Goal: Transaction & Acquisition: Purchase product/service

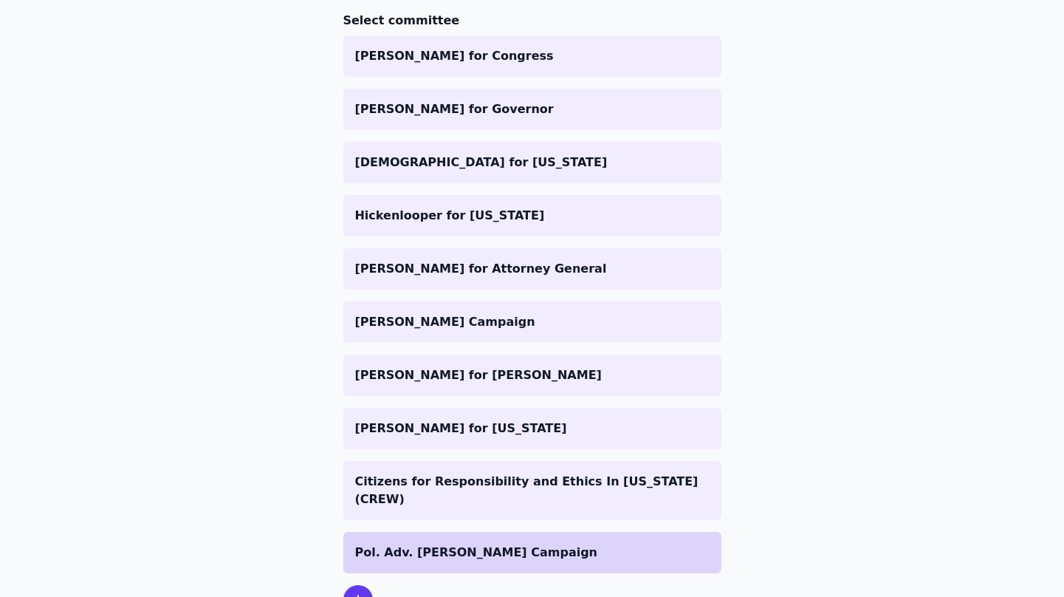
scroll to position [267, 0]
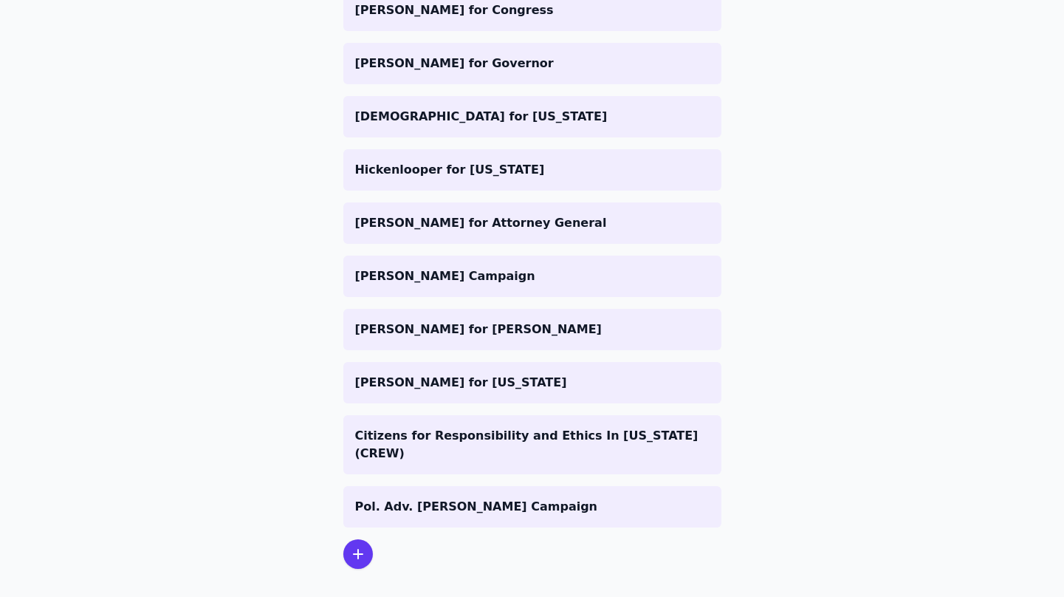
click at [361, 544] on div at bounding box center [358, 554] width 30 height 30
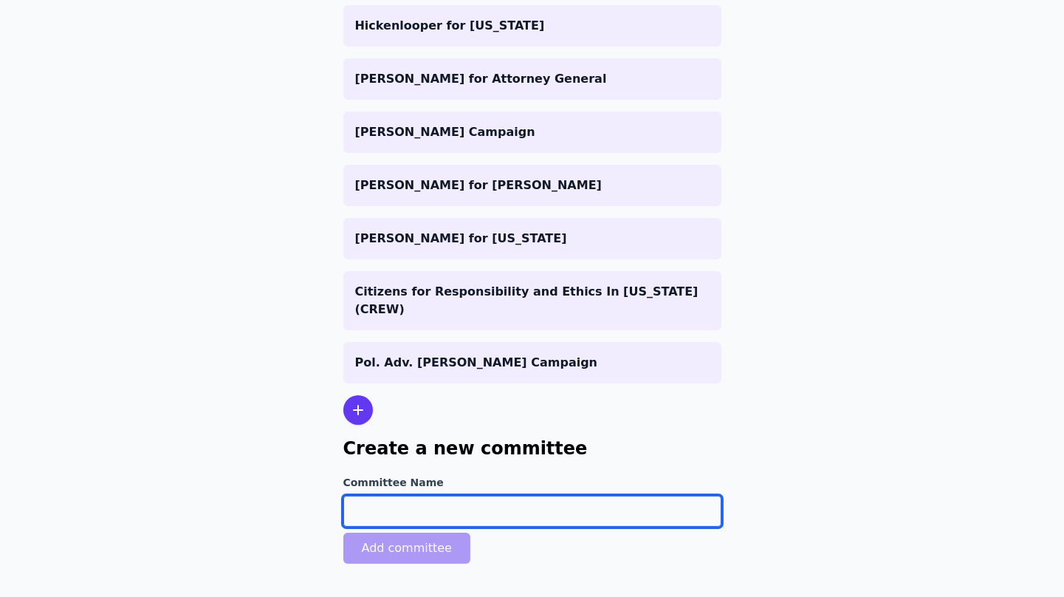
click at [405, 496] on input "Committee Name" at bounding box center [532, 511] width 378 height 31
paste input "[PERSON_NAME] for Congress"
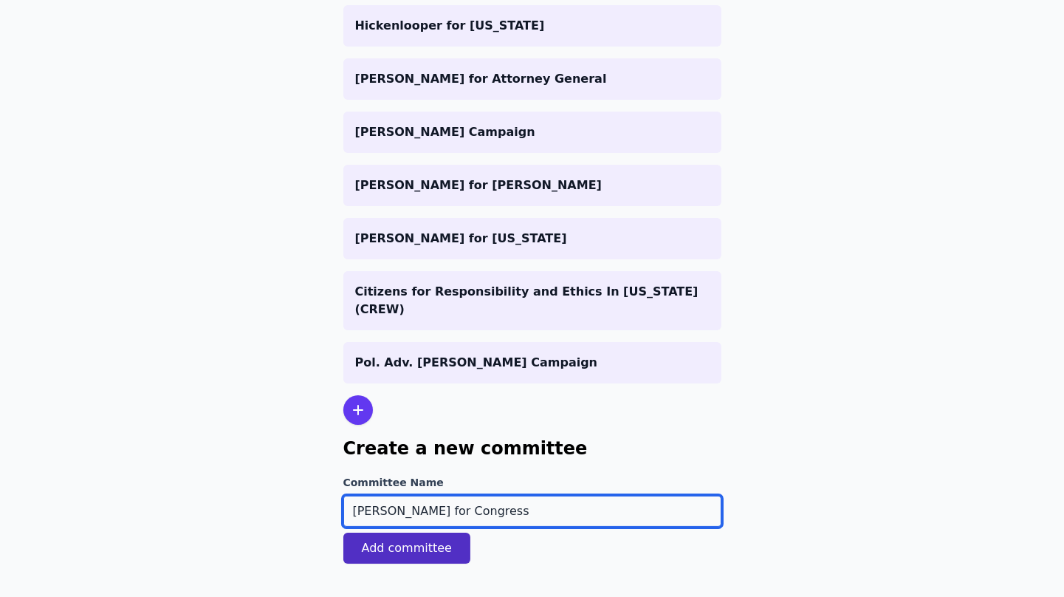
type input "[PERSON_NAME] for Congress"
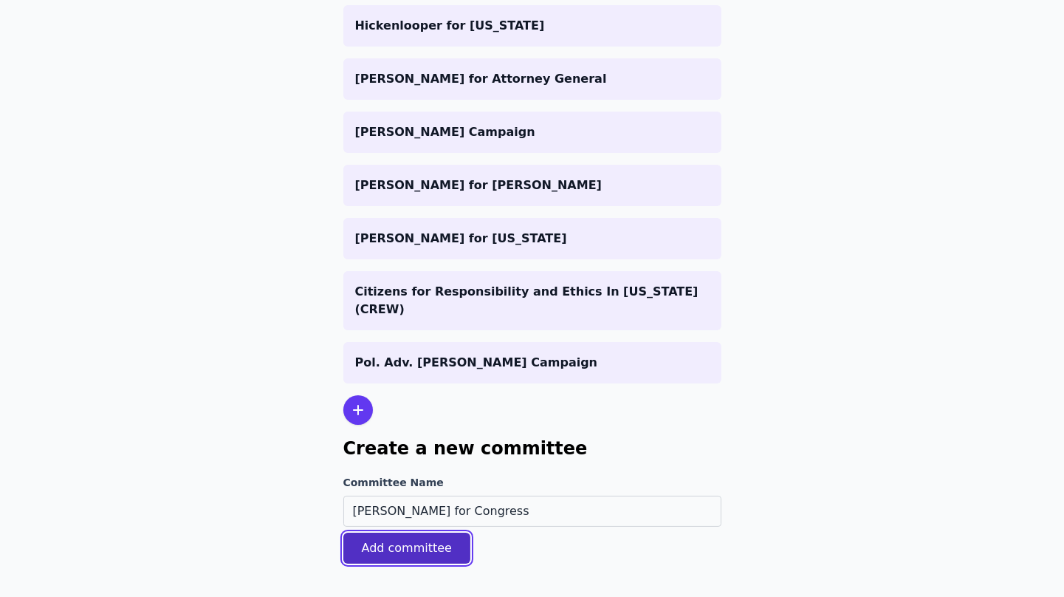
click at [422, 542] on button "Add committee" at bounding box center [407, 548] width 128 height 31
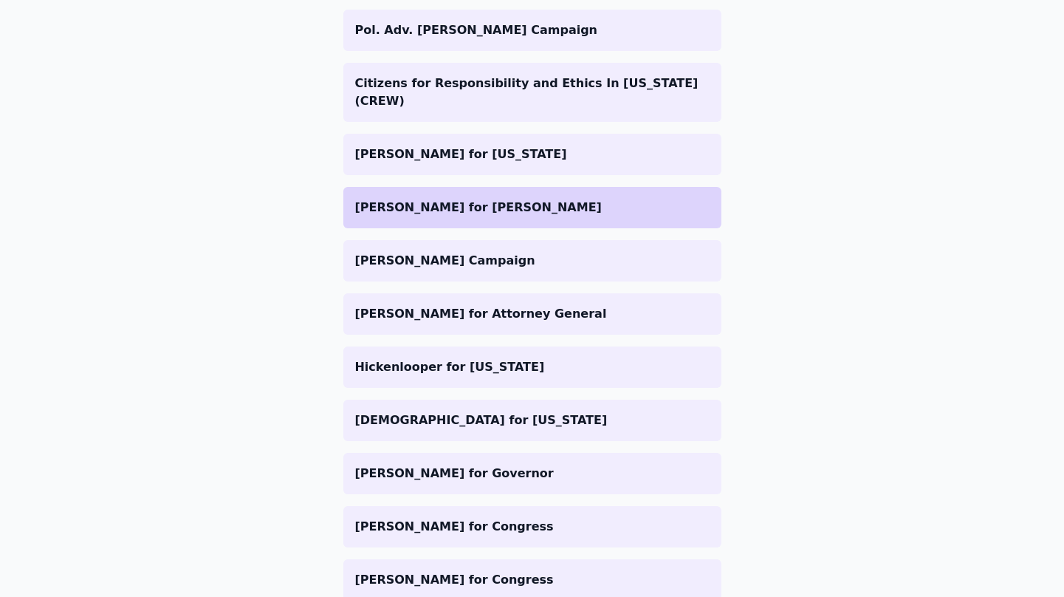
scroll to position [370, 0]
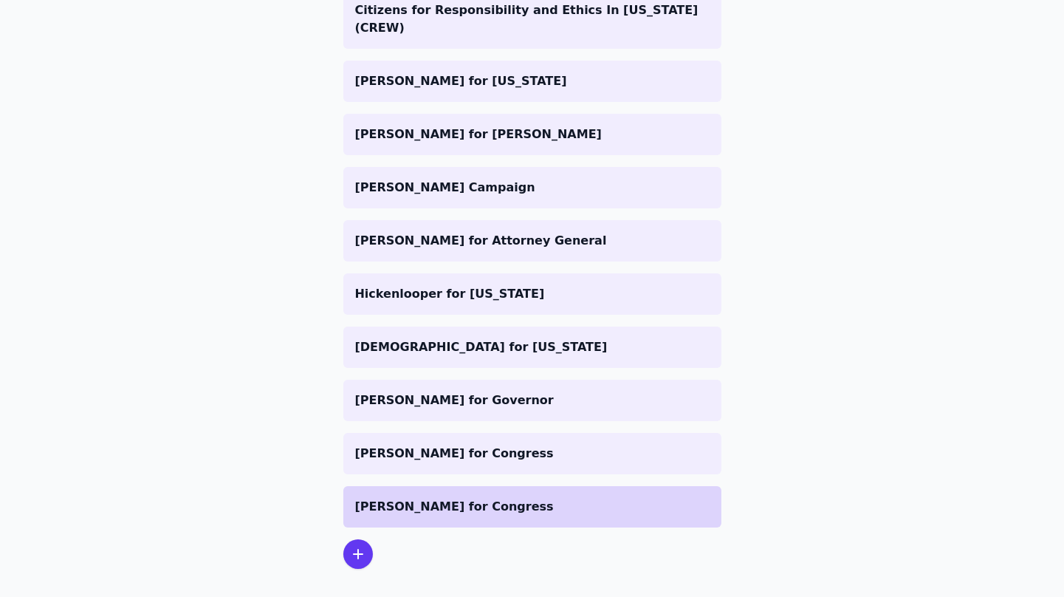
click at [475, 498] on p "[PERSON_NAME] for Congress" at bounding box center [532, 507] width 355 height 18
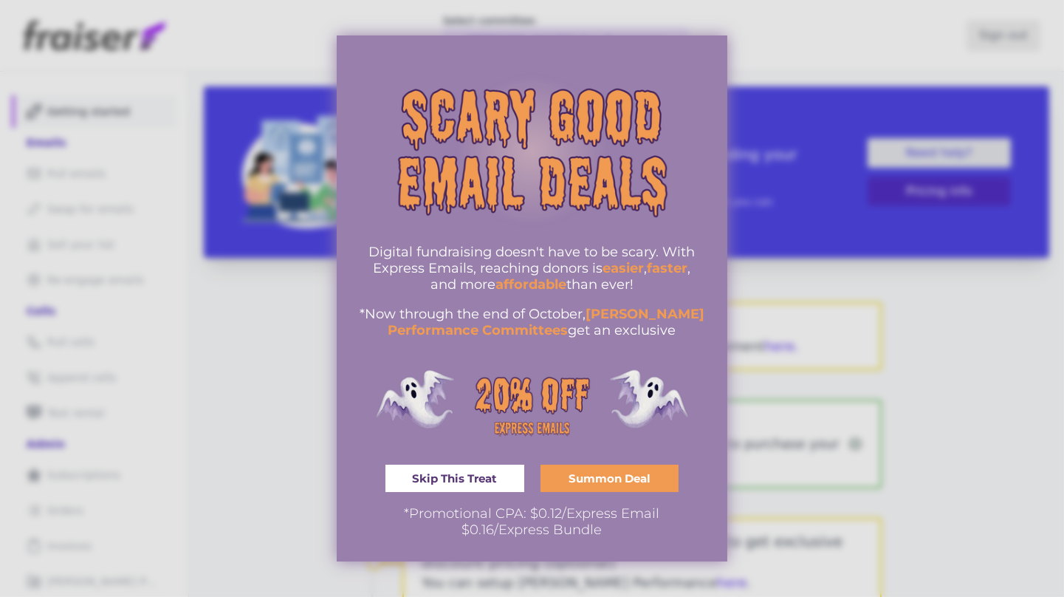
click at [480, 482] on span "Skip This Treat" at bounding box center [454, 478] width 85 height 11
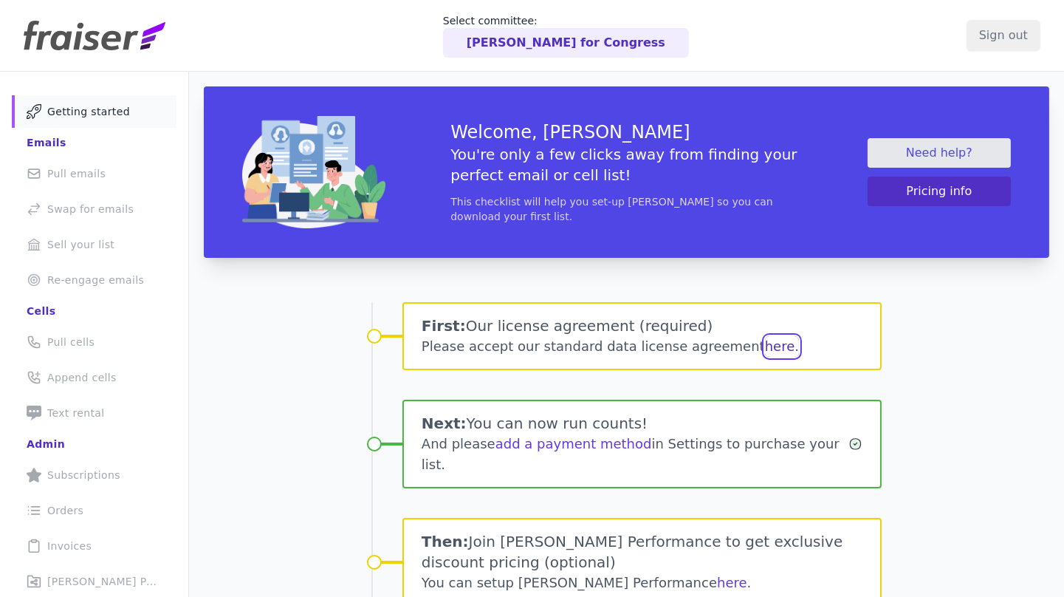
click at [765, 343] on button "here." at bounding box center [782, 346] width 34 height 21
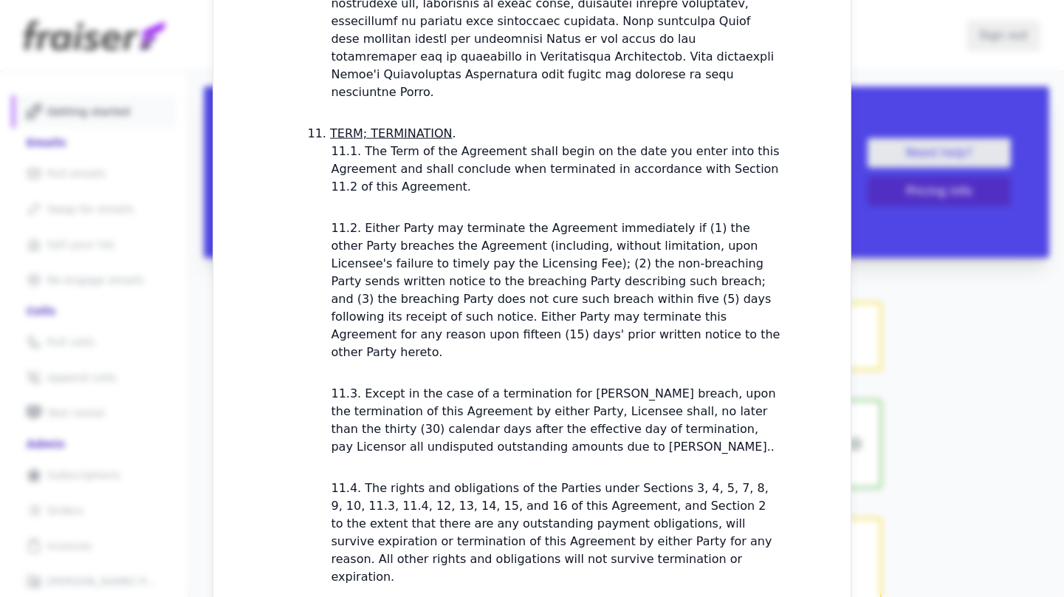
scroll to position [4291, 0]
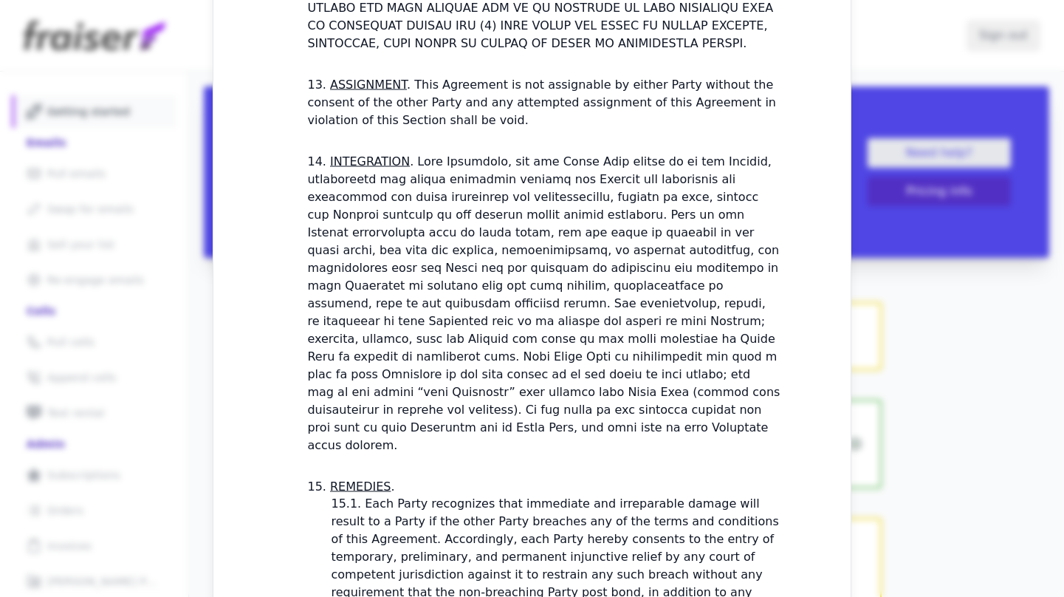
checkbox input "true"
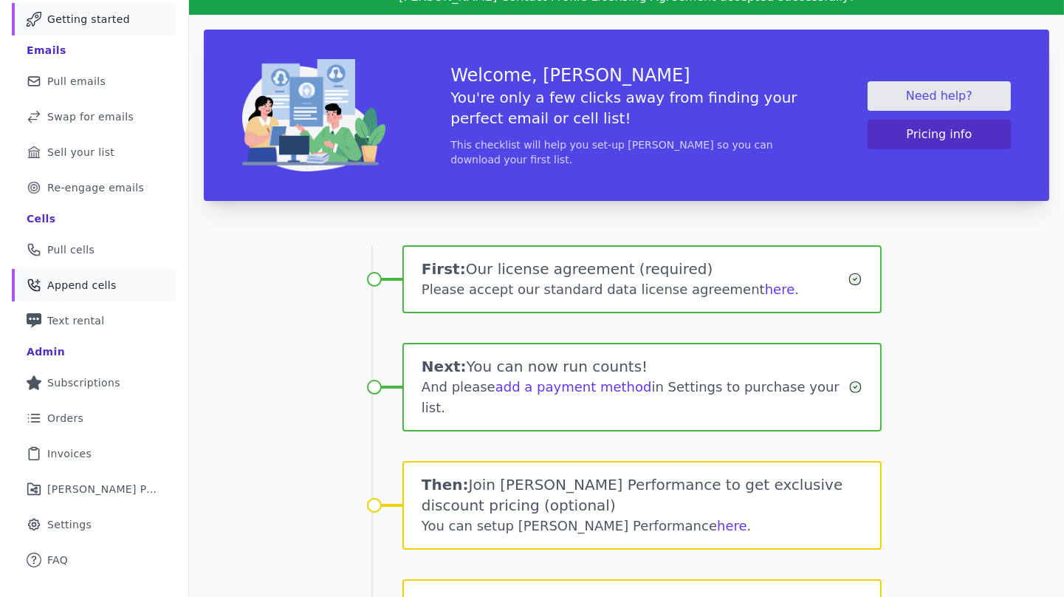
scroll to position [78, 0]
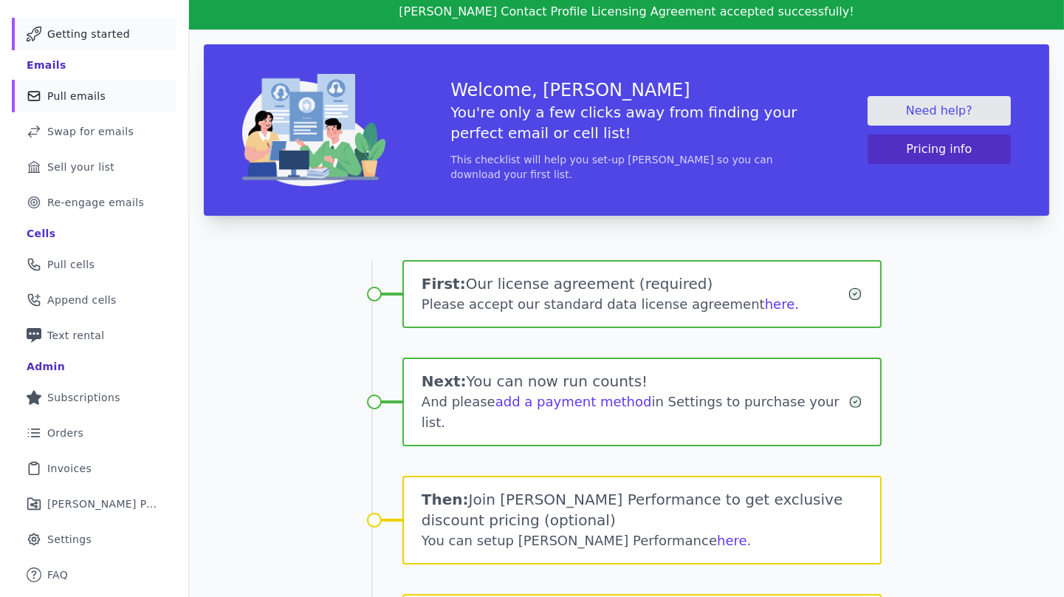
click at [97, 98] on span "Pull emails" at bounding box center [76, 96] width 58 height 15
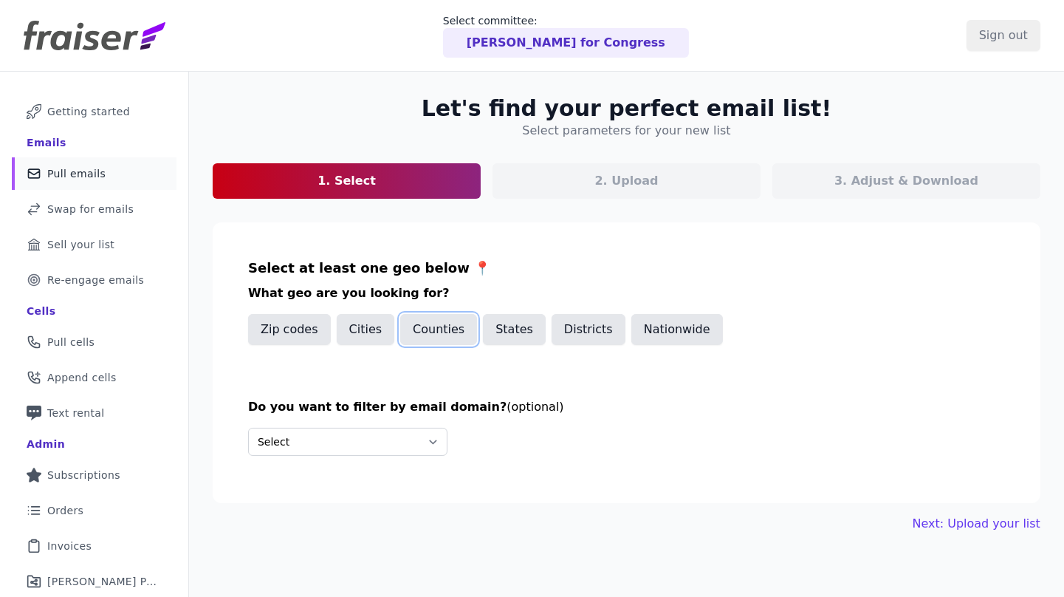
click at [451, 324] on button "Counties" at bounding box center [438, 329] width 77 height 31
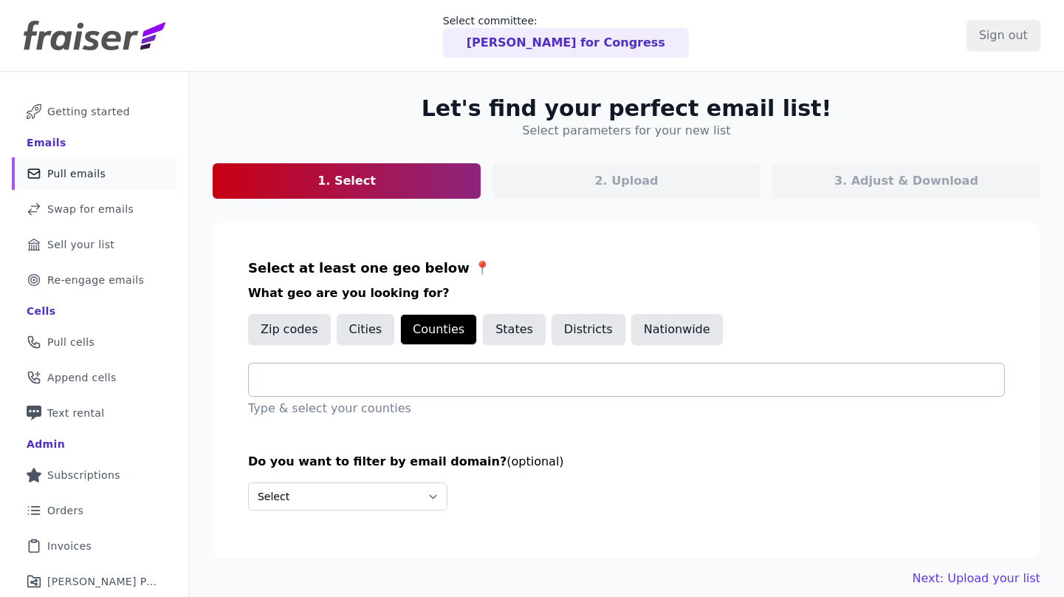
click at [396, 391] on div at bounding box center [633, 379] width 744 height 32
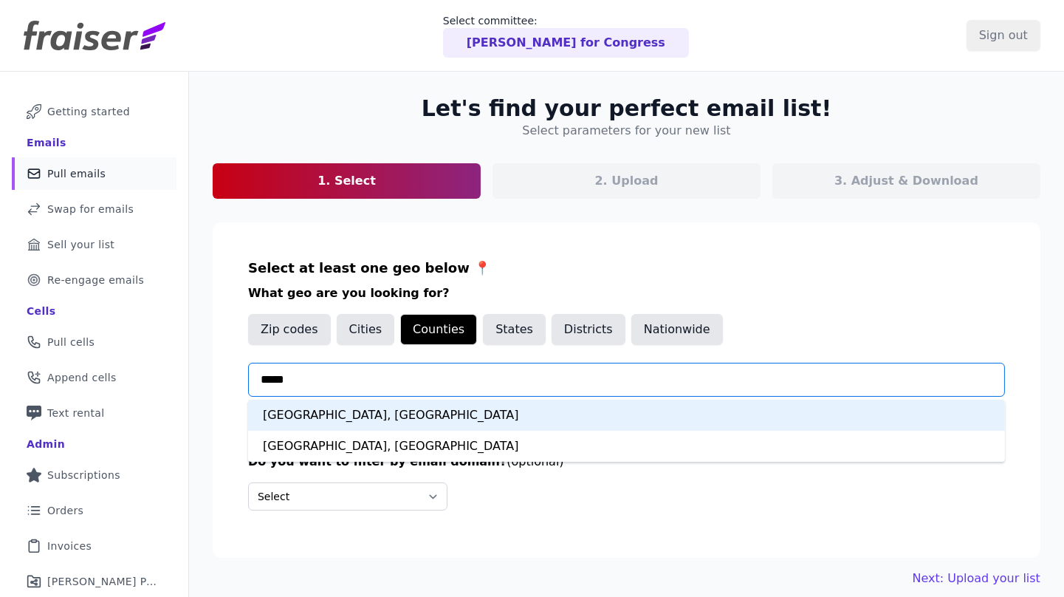
type input "******"
click at [291, 413] on div "[GEOGRAPHIC_DATA], [GEOGRAPHIC_DATA]" at bounding box center [626, 415] width 757 height 31
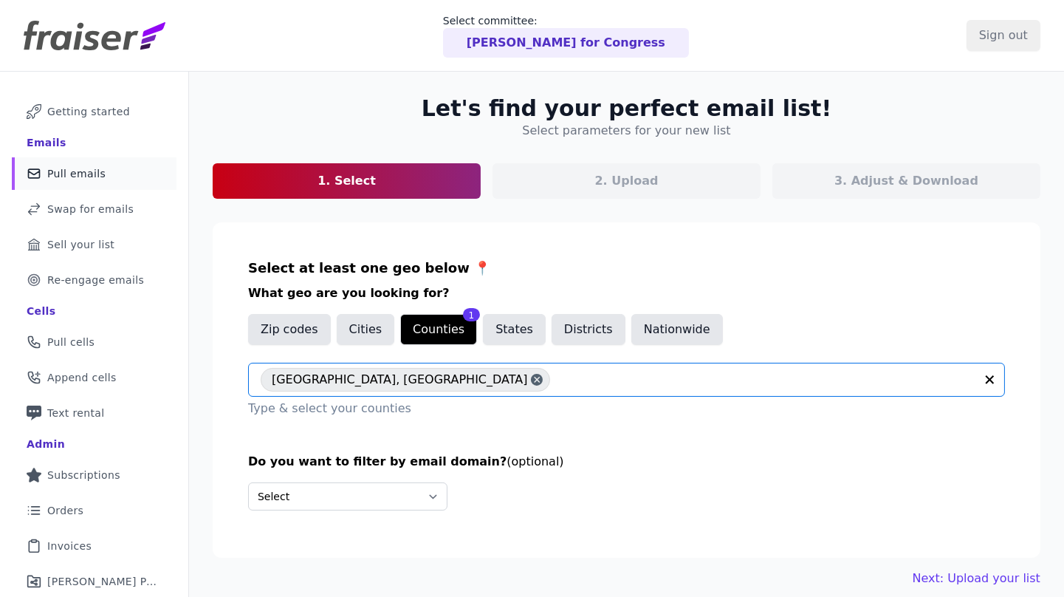
click at [558, 386] on input "text" at bounding box center [766, 380] width 417 height 18
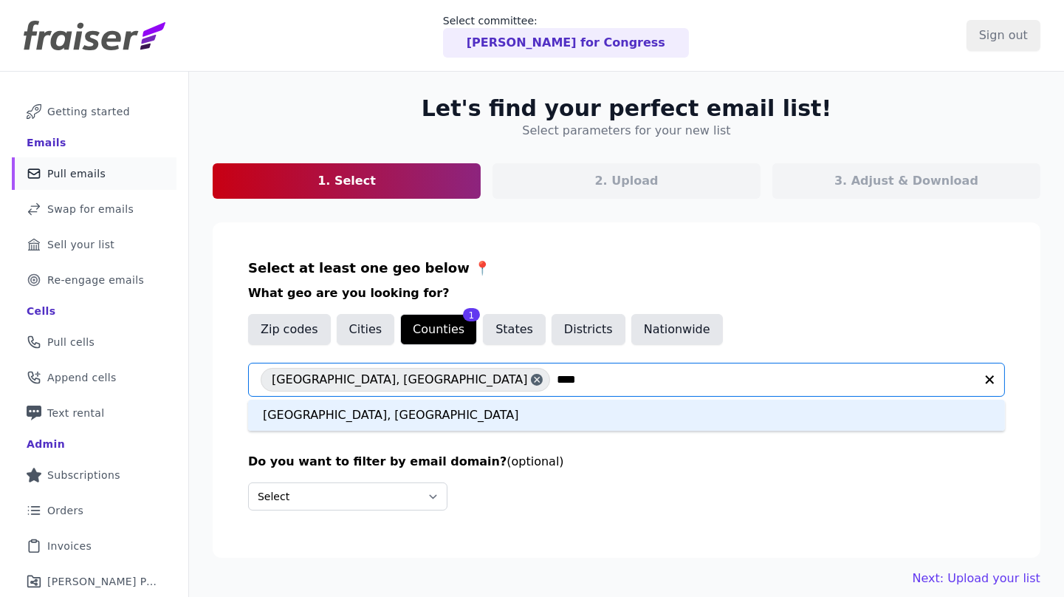
type input "*****"
click at [386, 419] on div "Juniata County, PA" at bounding box center [626, 415] width 757 height 31
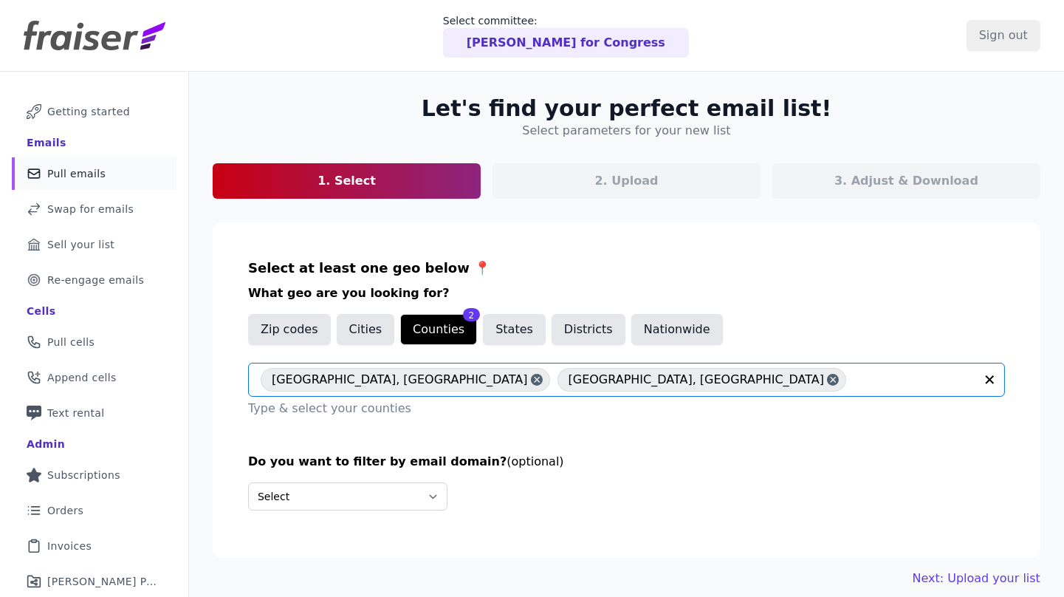
scroll to position [71, 0]
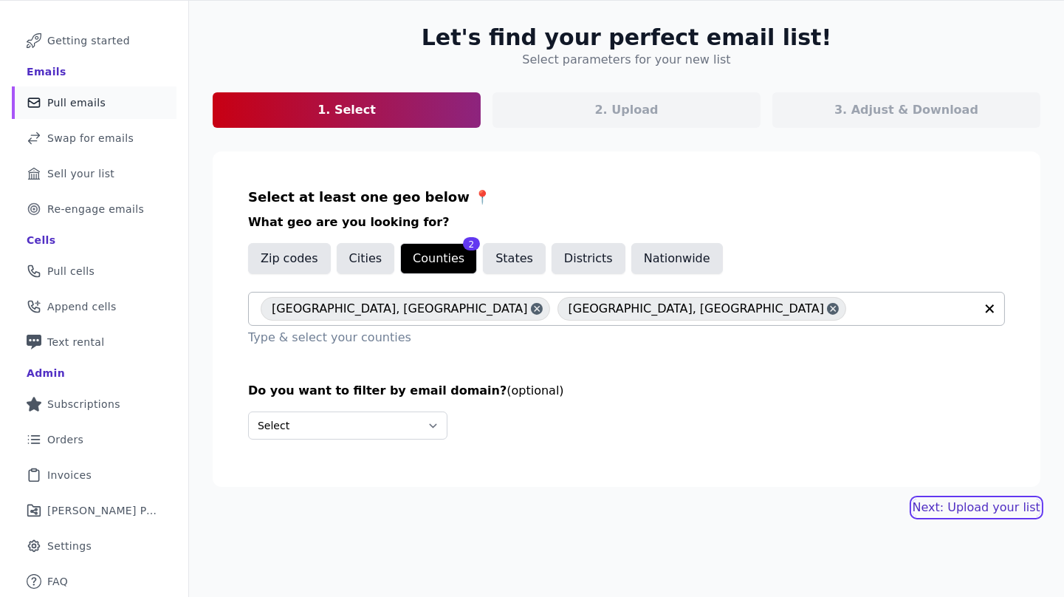
click at [937, 502] on link "Next: Upload your list" at bounding box center [977, 508] width 128 height 18
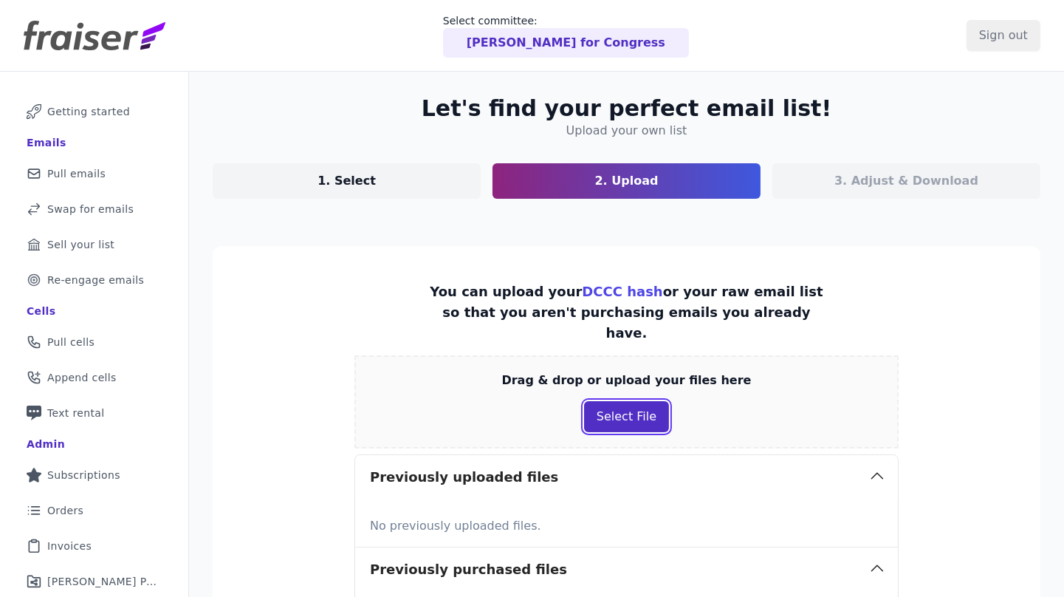
click at [620, 402] on button "Select File" at bounding box center [626, 416] width 85 height 31
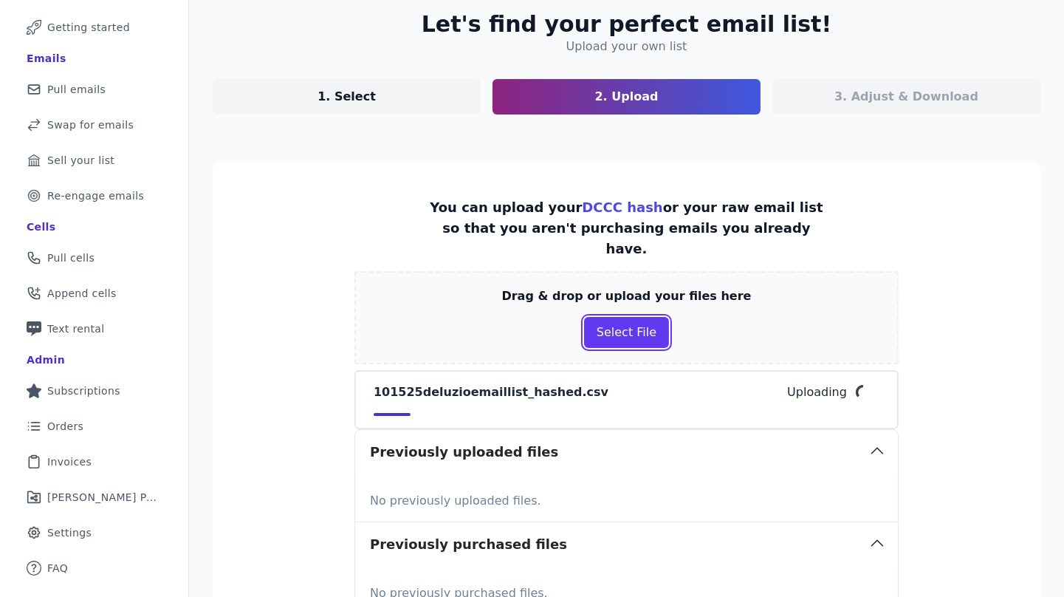
scroll to position [250, 0]
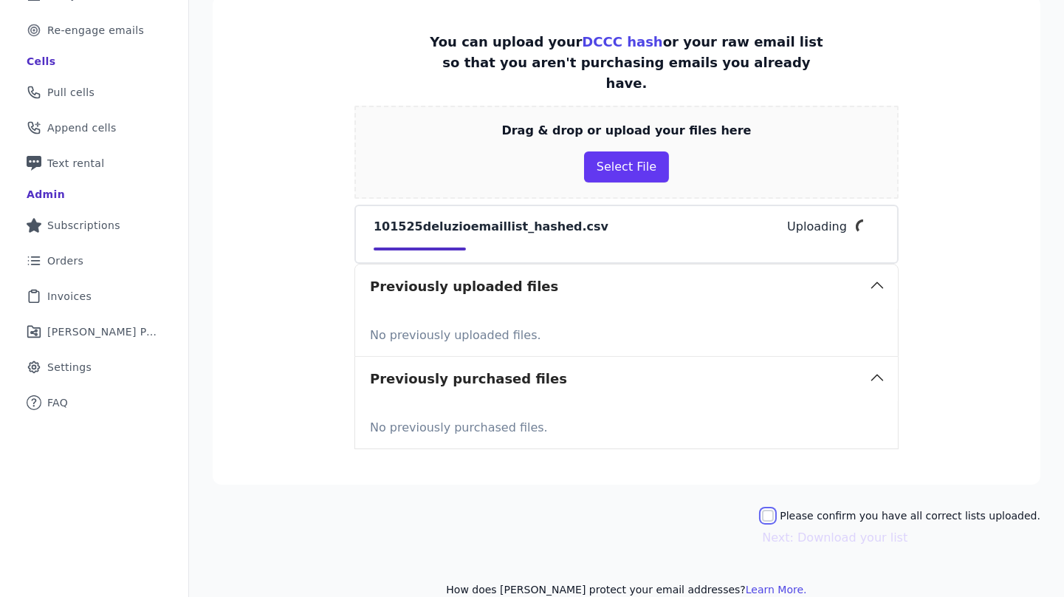
click at [774, 510] on input "Please confirm you have all correct lists uploaded." at bounding box center [768, 516] width 12 height 12
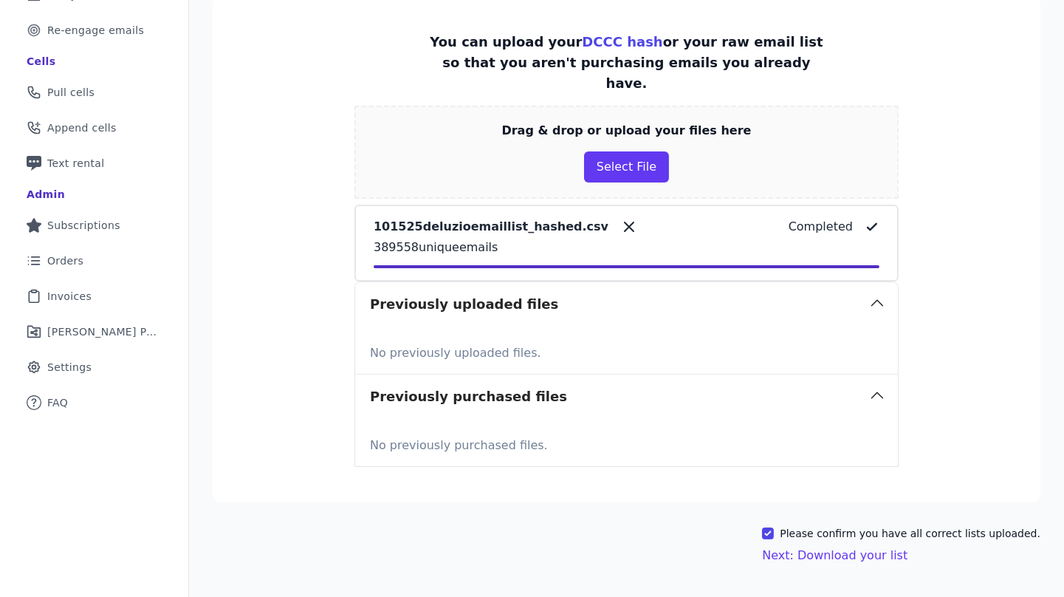
click at [841, 526] on label "Please confirm you have all correct lists uploaded." at bounding box center [910, 533] width 261 height 15
click at [774, 527] on input "Please confirm you have all correct lists uploaded." at bounding box center [768, 533] width 12 height 12
click at [823, 526] on label "Please confirm you have all correct lists uploaded." at bounding box center [910, 533] width 261 height 15
click at [774, 527] on input "Please confirm you have all correct lists uploaded." at bounding box center [768, 533] width 12 height 12
checkbox input "true"
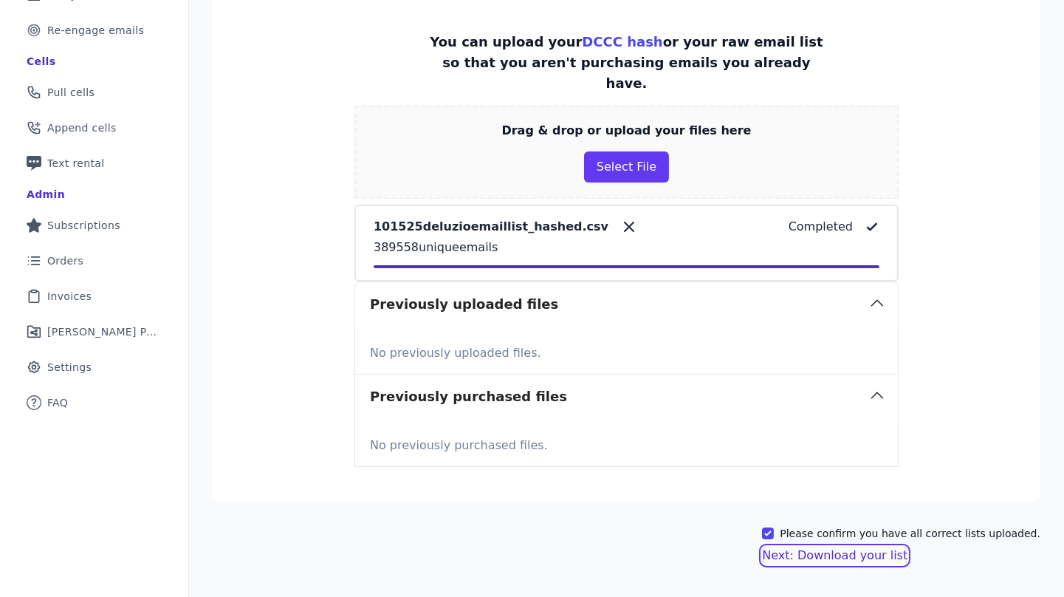
click at [812, 547] on button "Next: Download your list" at bounding box center [835, 556] width 146 height 18
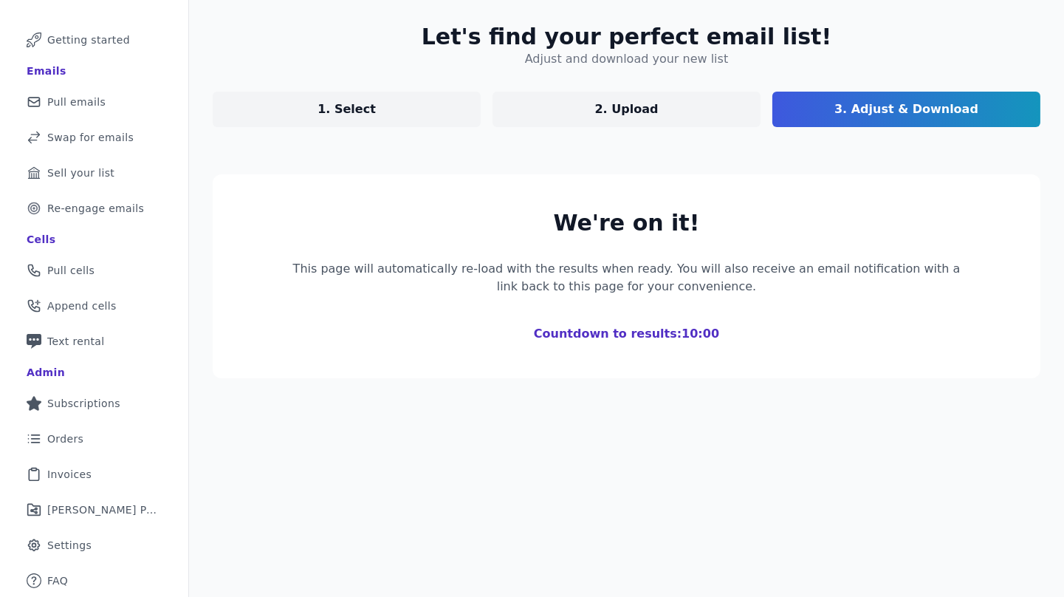
scroll to position [235, 0]
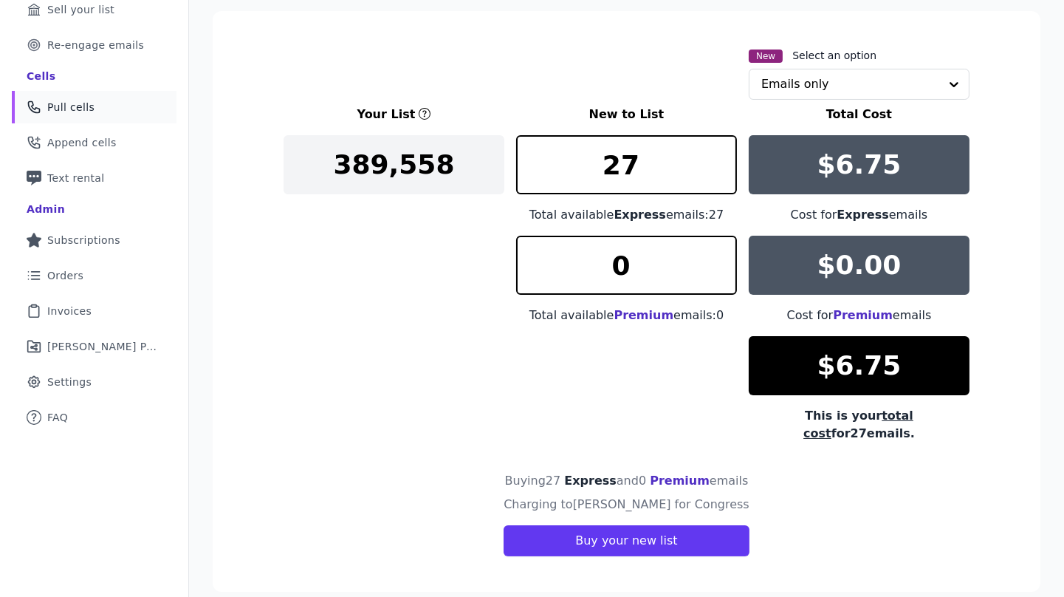
click at [81, 106] on span "Pull cells" at bounding box center [70, 107] width 47 height 15
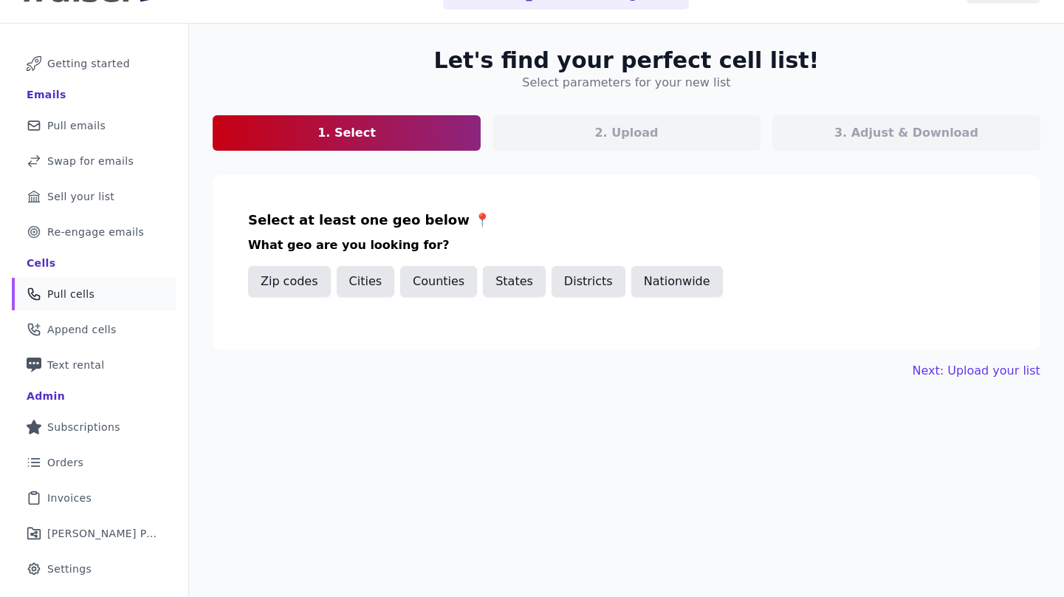
scroll to position [63, 0]
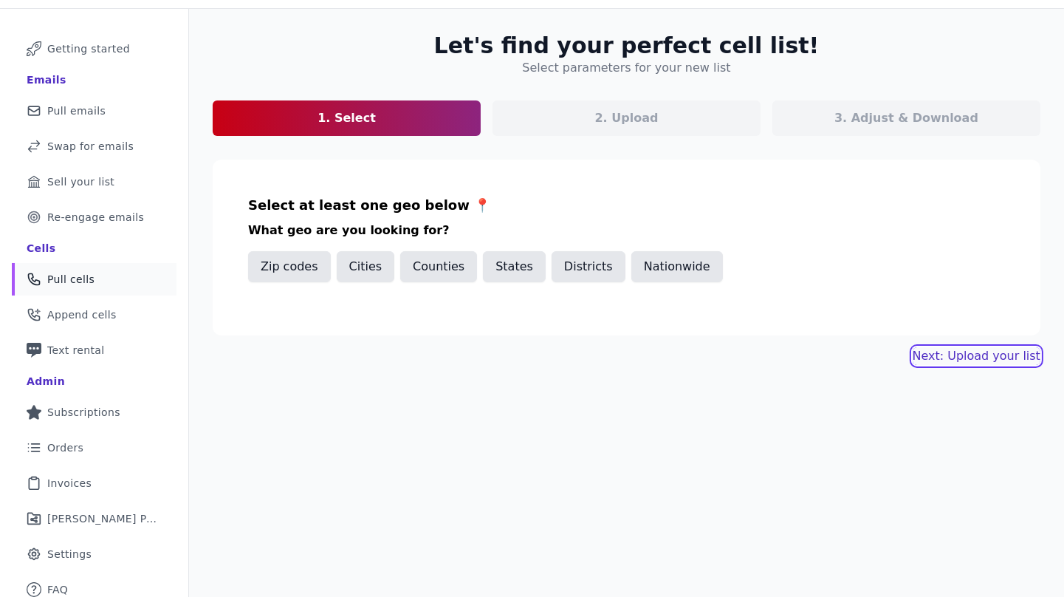
click at [1024, 354] on button "Next: Upload your list" at bounding box center [977, 356] width 128 height 18
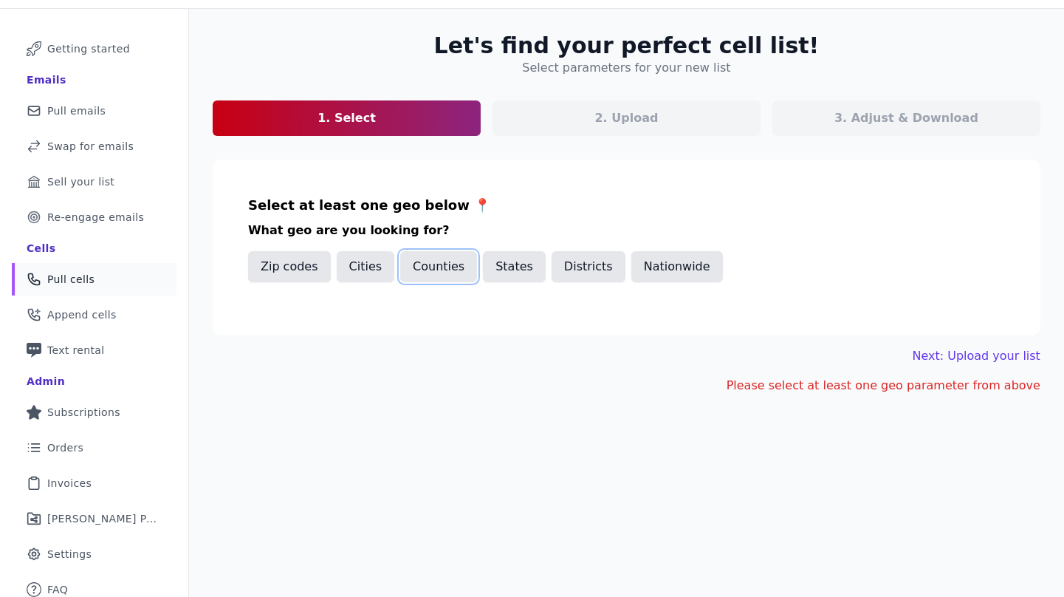
click at [437, 267] on button "Counties" at bounding box center [438, 266] width 77 height 31
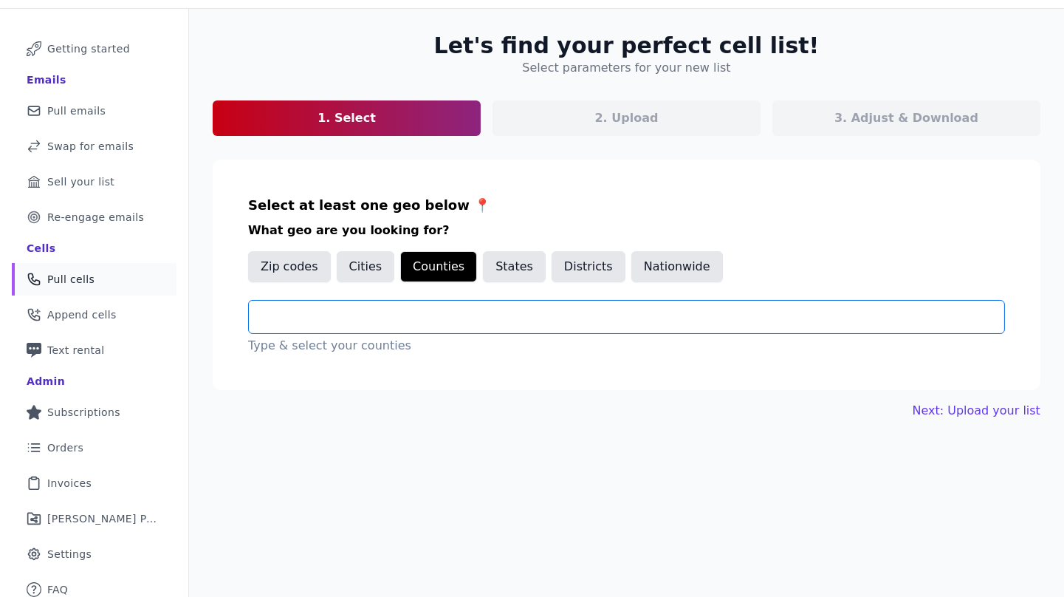
click at [369, 309] on input "text" at bounding box center [633, 317] width 744 height 18
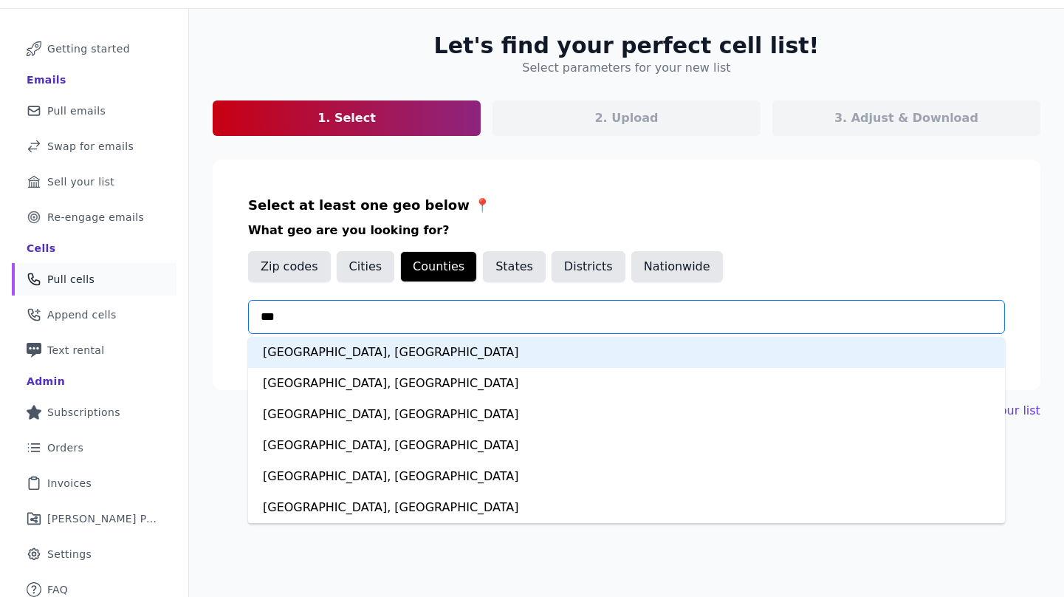
type input "****"
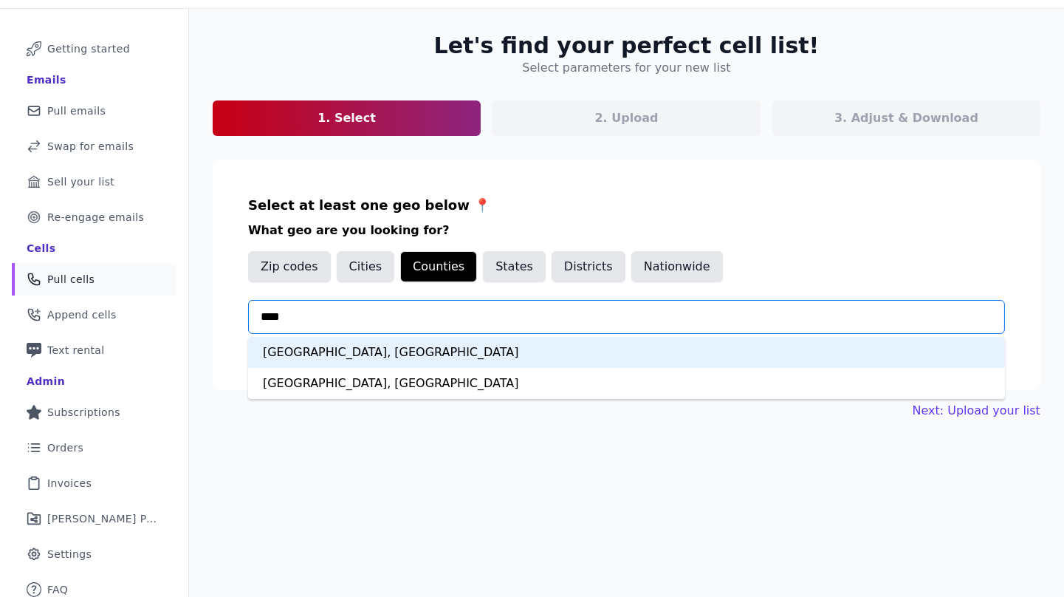
click at [307, 344] on div "[GEOGRAPHIC_DATA], [GEOGRAPHIC_DATA]" at bounding box center [626, 352] width 757 height 31
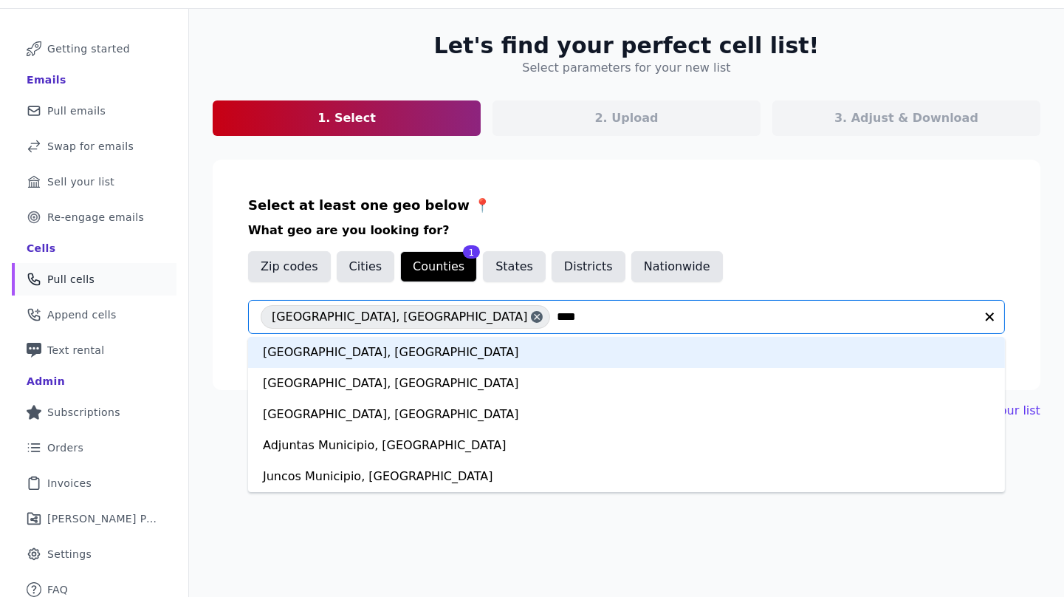
type input "*****"
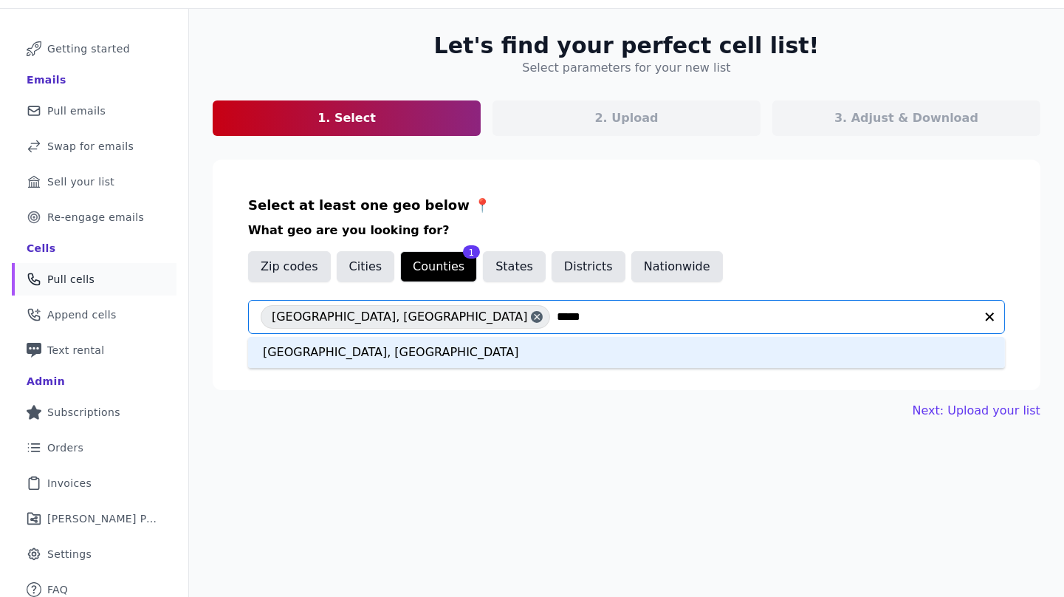
click at [391, 352] on div "[GEOGRAPHIC_DATA], [GEOGRAPHIC_DATA]" at bounding box center [626, 352] width 757 height 31
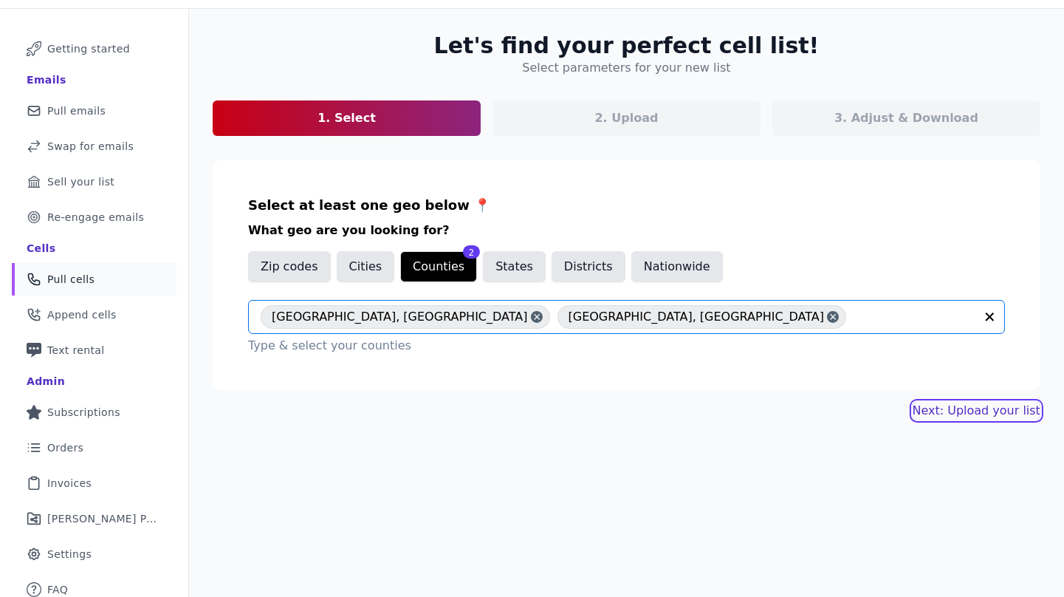
click at [963, 405] on link "Next: Upload your list" at bounding box center [977, 411] width 128 height 18
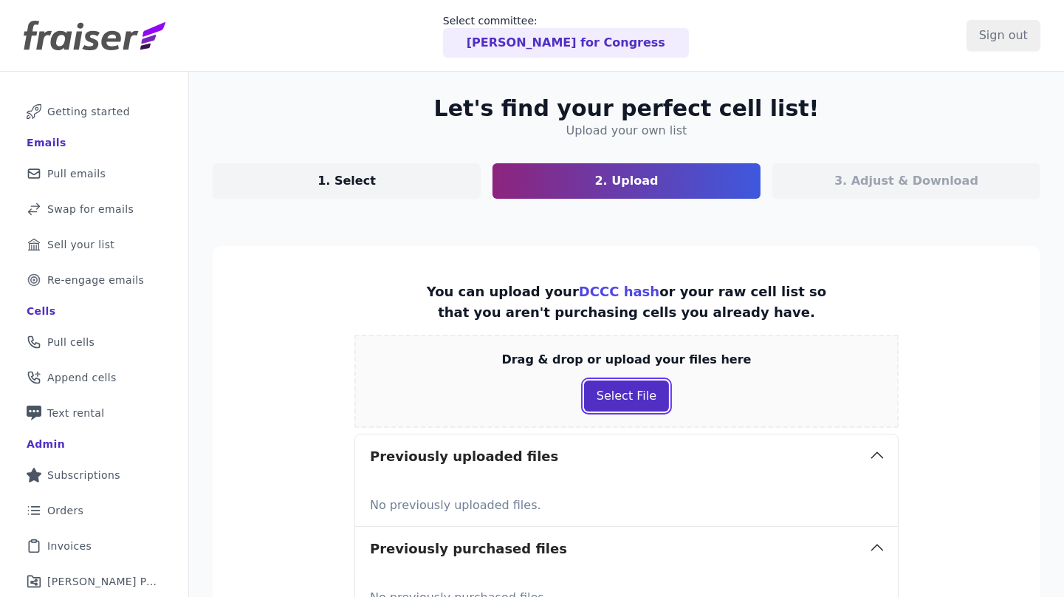
click at [637, 397] on button "Select File" at bounding box center [626, 395] width 85 height 31
click at [374, 351] on div "Drag & drop or upload your files here Select File" at bounding box center [627, 381] width 544 height 93
click at [631, 399] on button "Select File" at bounding box center [626, 395] width 85 height 31
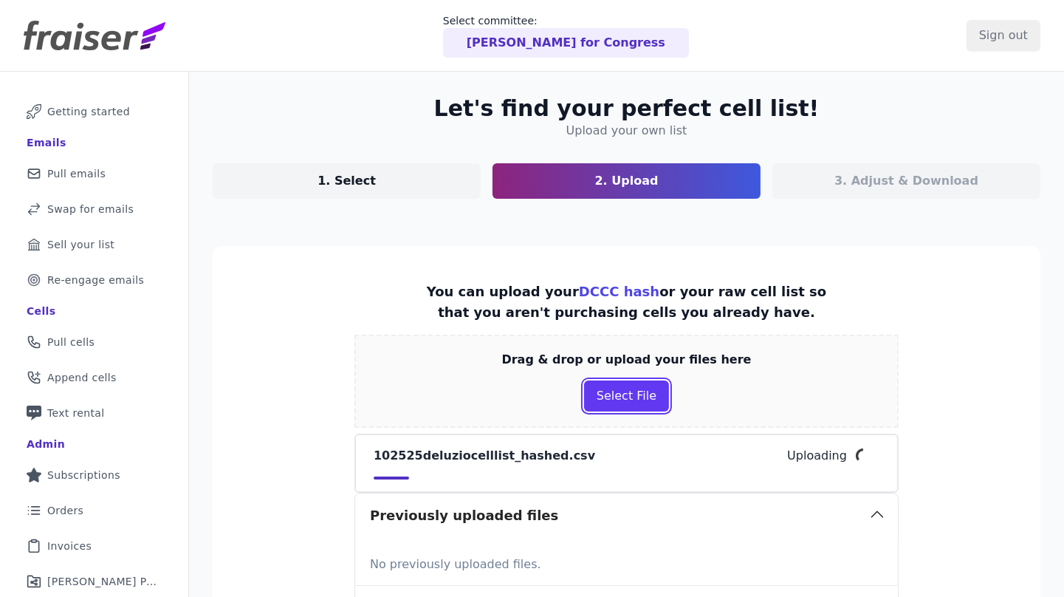
scroll to position [250, 0]
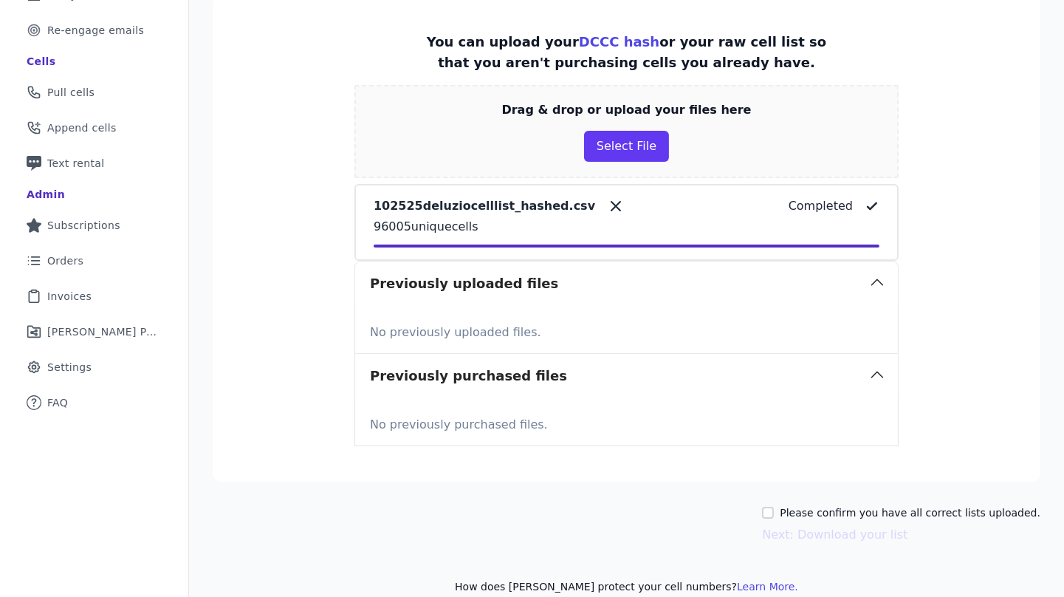
click at [945, 507] on label "Please confirm you have all correct lists uploaded." at bounding box center [910, 512] width 261 height 15
click at [774, 507] on input "Please confirm you have all correct lists uploaded." at bounding box center [768, 513] width 12 height 12
click at [945, 507] on label "Please confirm you have all correct lists uploaded." at bounding box center [910, 512] width 261 height 15
click at [774, 507] on input "Please confirm you have all correct lists uploaded." at bounding box center [768, 513] width 12 height 12
click at [885, 513] on label "Please confirm you have all correct lists uploaded." at bounding box center [910, 512] width 261 height 15
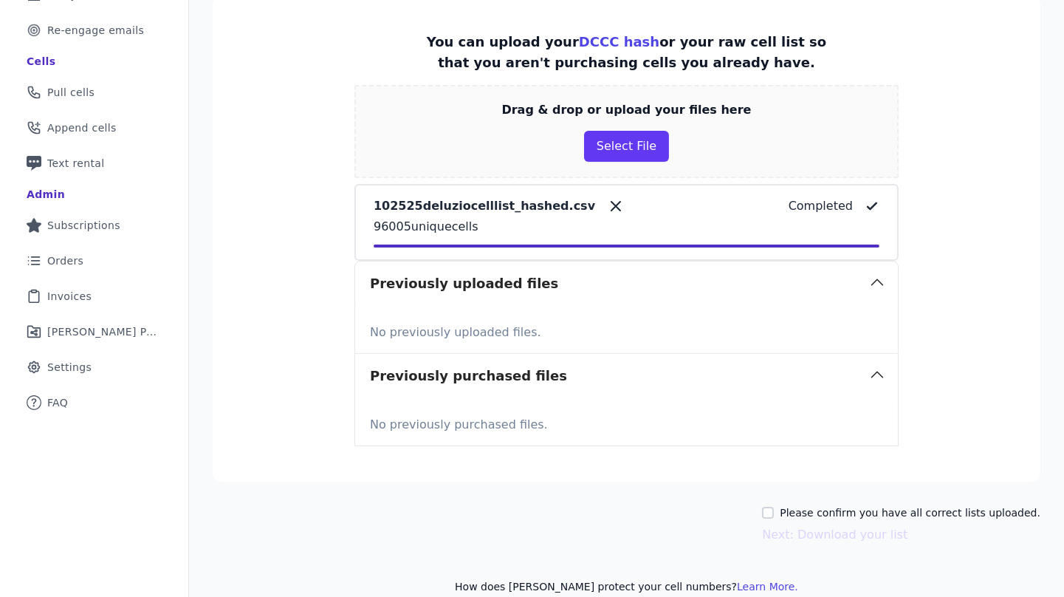
click at [774, 513] on input "Please confirm you have all correct lists uploaded." at bounding box center [768, 513] width 12 height 12
checkbox input "true"
click at [863, 533] on button "Next: Download your list" at bounding box center [835, 535] width 146 height 18
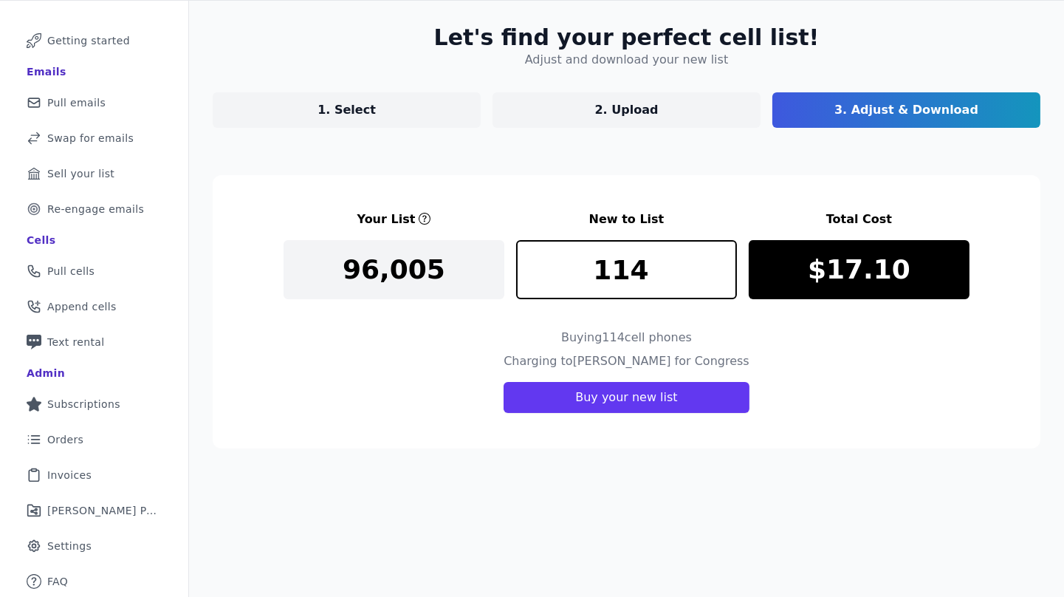
click at [418, 110] on link "1. Select" at bounding box center [347, 109] width 268 height 35
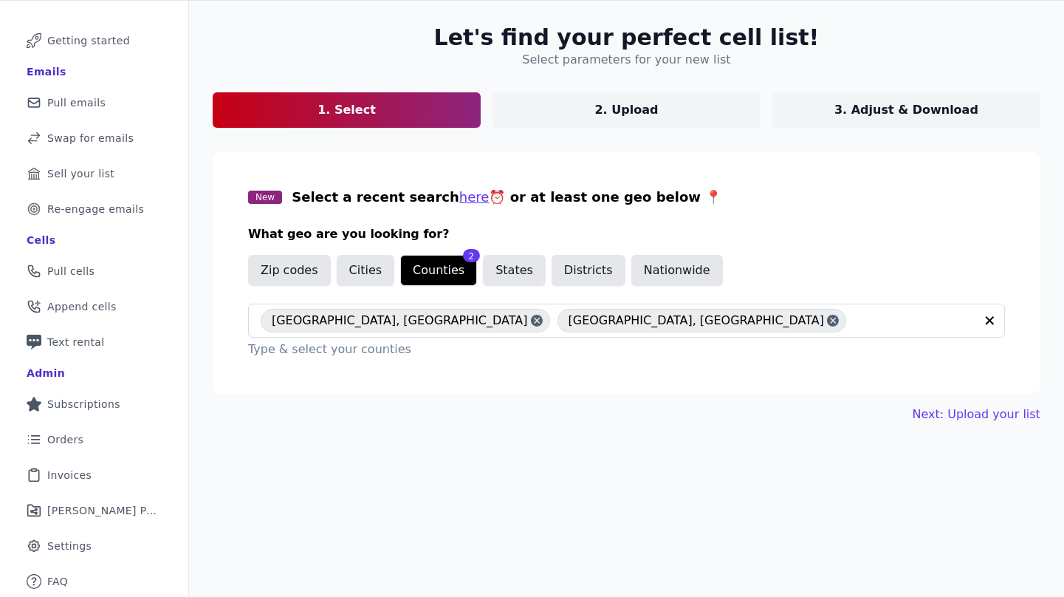
click at [845, 114] on p "3. Adjust & Download" at bounding box center [907, 110] width 144 height 18
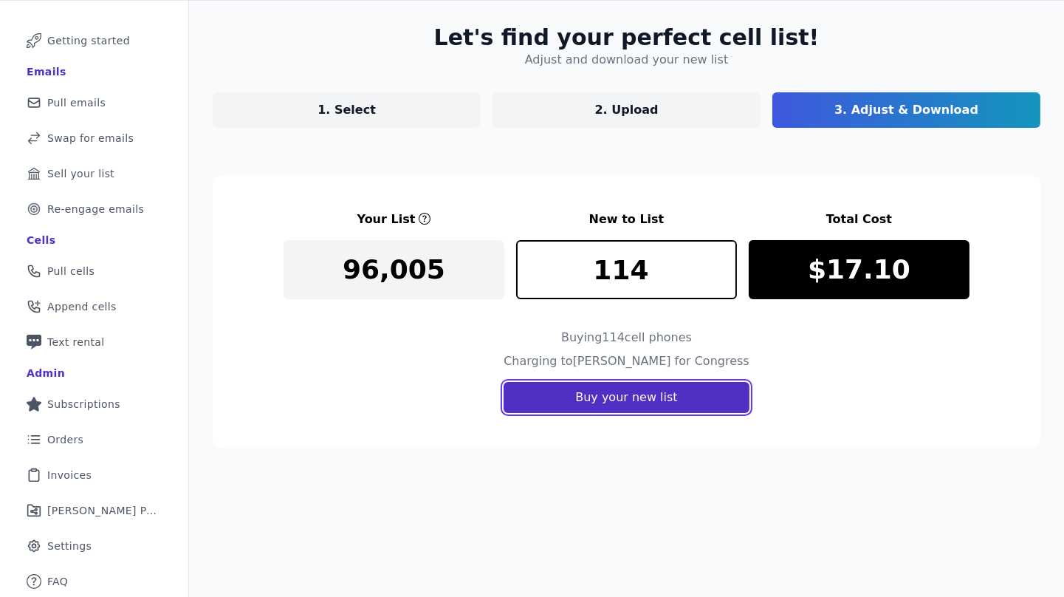
click at [660, 398] on button "Buy your new list" at bounding box center [626, 397] width 245 height 31
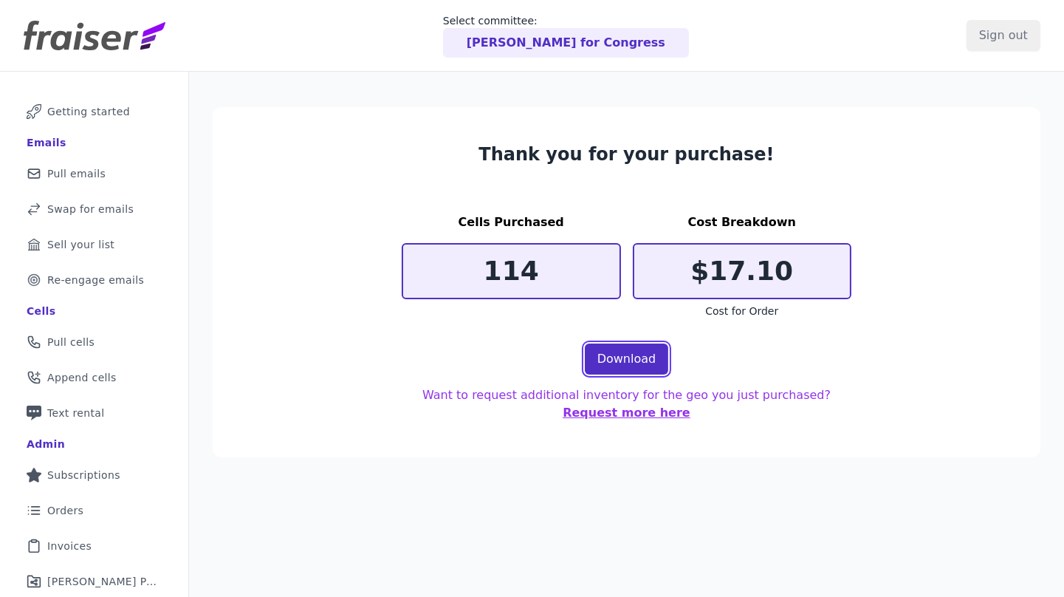
click at [629, 355] on link "Download" at bounding box center [627, 358] width 84 height 31
